Goal: Transaction & Acquisition: Purchase product/service

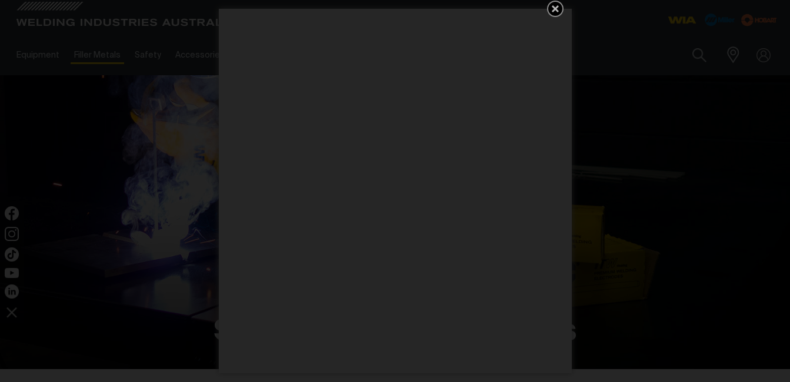
click at [555, 8] on icon "Get 5 WIA Welding Guides Free!" at bounding box center [555, 8] width 7 height 7
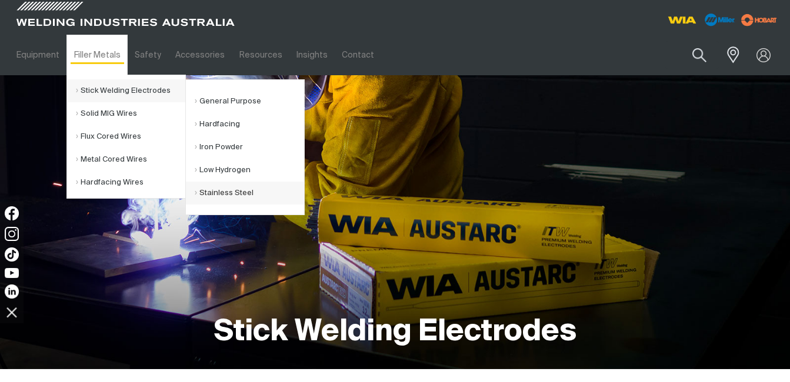
click at [217, 195] on link "Stainless Steel" at bounding box center [249, 193] width 109 height 23
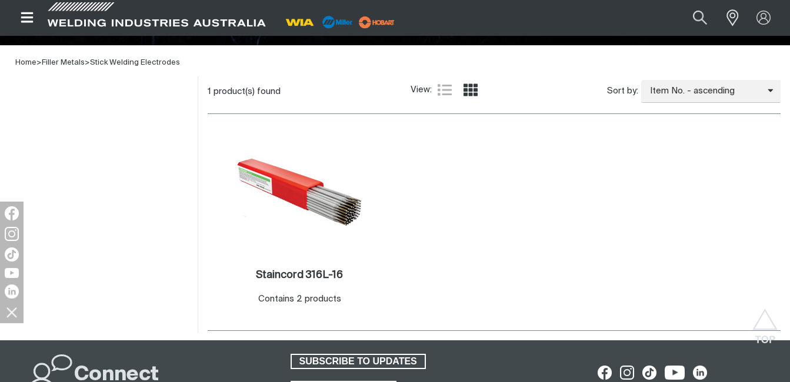
scroll to position [353, 0]
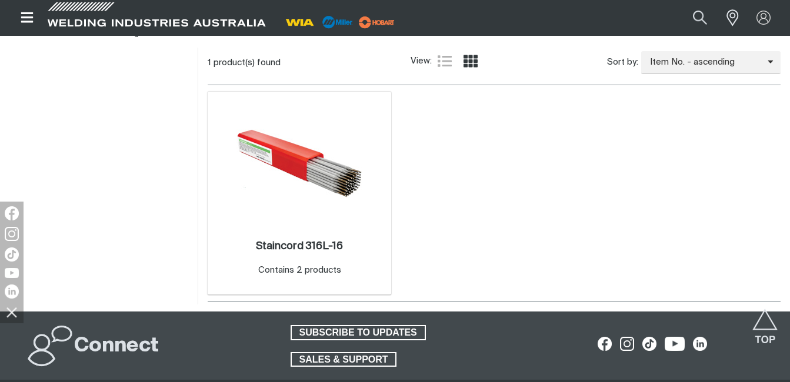
click at [280, 158] on img at bounding box center [299, 164] width 126 height 126
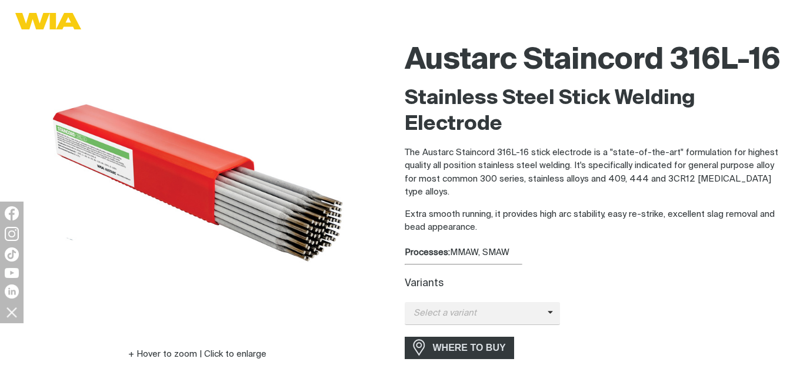
scroll to position [176, 0]
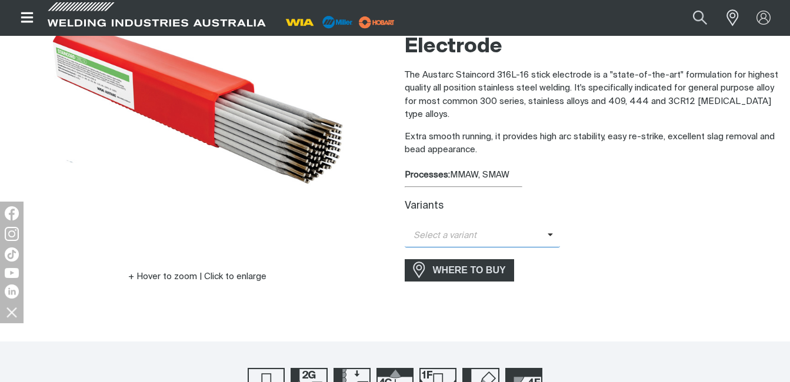
click at [547, 243] on span at bounding box center [553, 236] width 13 height 14
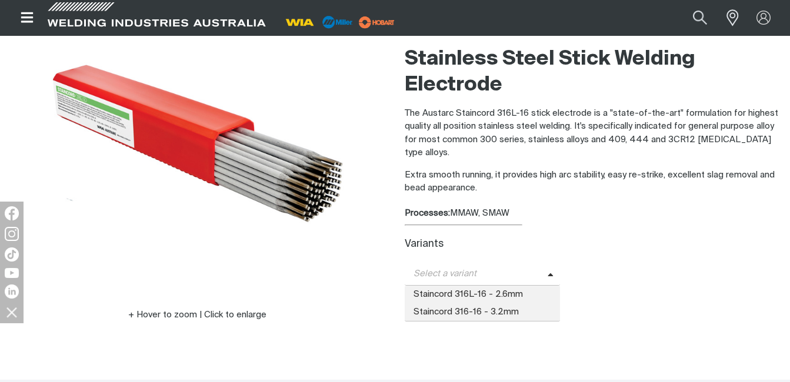
scroll to position [118, 0]
